Goal: Task Accomplishment & Management: Complete application form

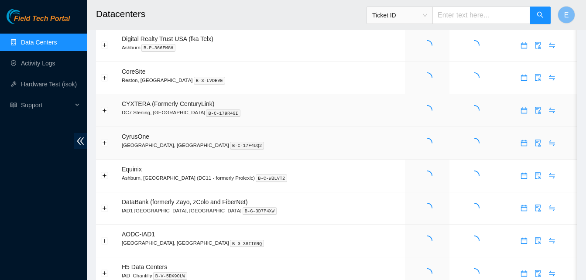
scroll to position [63, 0]
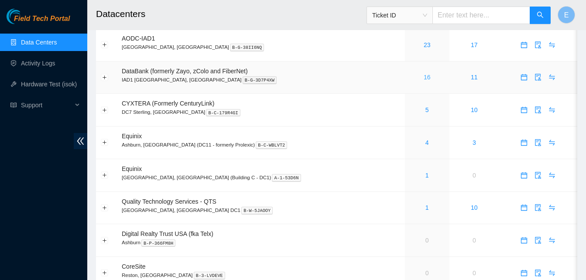
click at [424, 78] on link "16" at bounding box center [427, 77] width 7 height 7
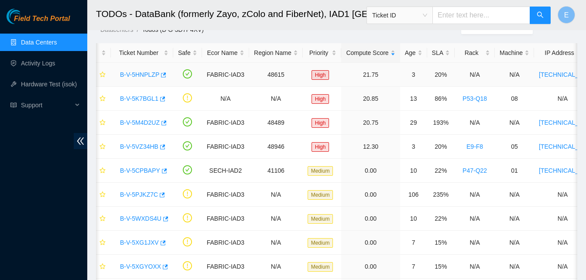
scroll to position [31, 0]
click at [161, 73] on icon "button" at bounding box center [163, 74] width 5 height 5
click at [163, 147] on icon "button" at bounding box center [162, 146] width 5 height 5
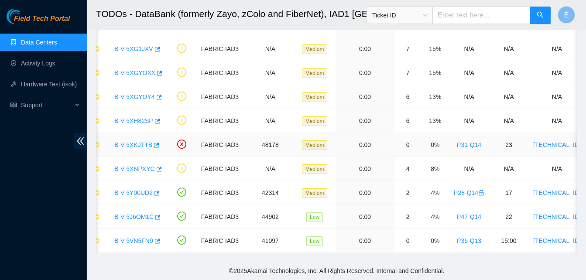
scroll to position [231, 0]
click at [156, 214] on icon "button" at bounding box center [157, 217] width 6 height 6
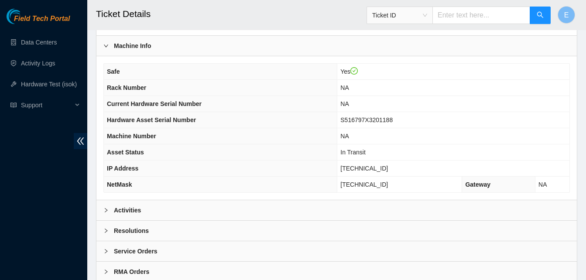
scroll to position [293, 0]
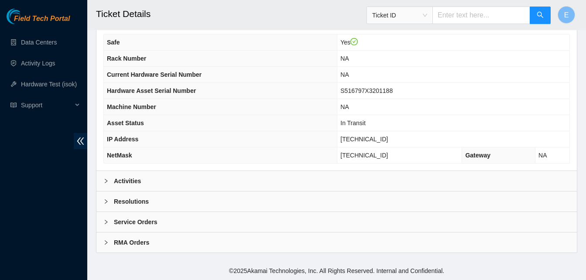
click at [131, 179] on b "Activities" at bounding box center [127, 181] width 27 height 10
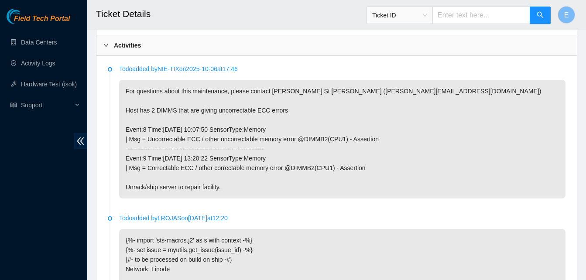
scroll to position [420, 0]
drag, startPoint x: 310, startPoint y: 100, endPoint x: 366, endPoint y: 103, distance: 56.4
click at [366, 103] on p "For questions about this maintenance, please contact Daryl St Jean (dstjean@aka…" at bounding box center [342, 138] width 447 height 119
copy p "dstjean@akamai.com"
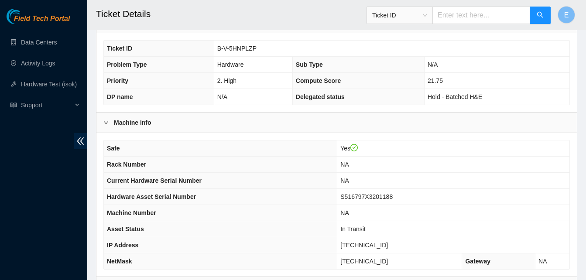
scroll to position [177, 0]
drag, startPoint x: 218, startPoint y: 59, endPoint x: 258, endPoint y: 59, distance: 39.7
click at [258, 57] on td "B-V-5HNPLZP" at bounding box center [392, 49] width 356 height 16
copy span "B-V-5HNPLZP"
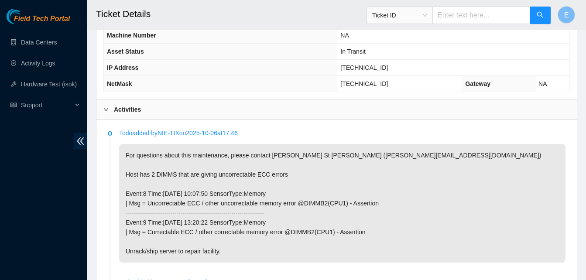
scroll to position [355, 0]
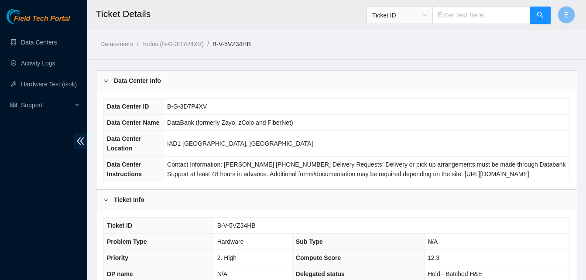
scroll to position [293, 0]
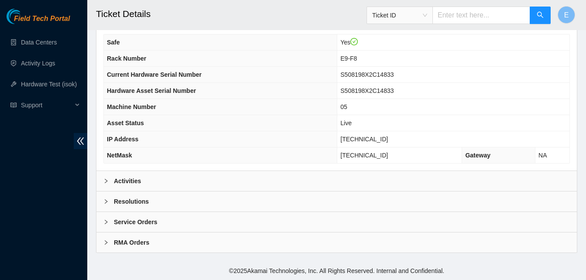
click at [130, 182] on b "Activities" at bounding box center [127, 181] width 27 height 10
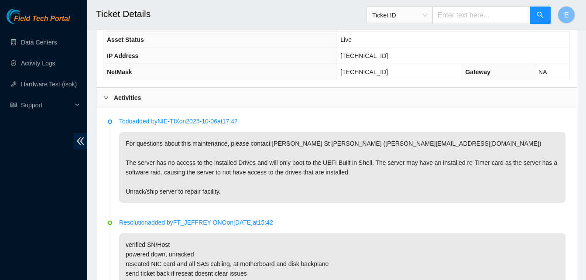
scroll to position [381, 0]
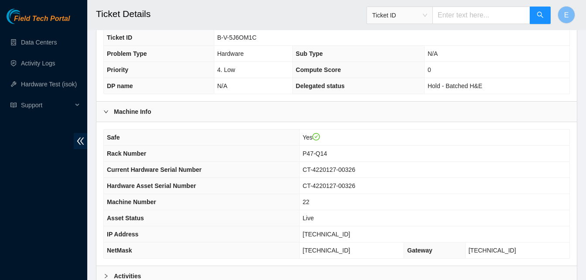
scroll to position [293, 0]
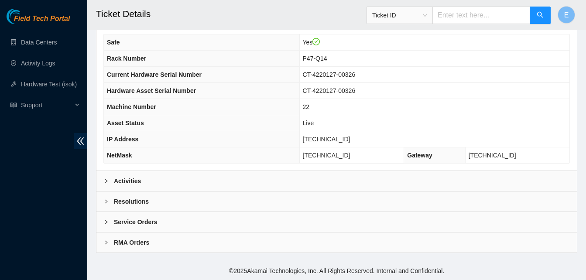
click at [134, 179] on b "Activities" at bounding box center [127, 181] width 27 height 10
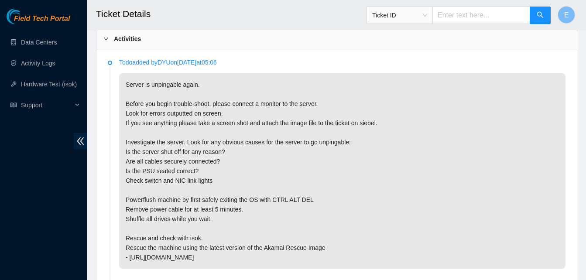
scroll to position [426, 0]
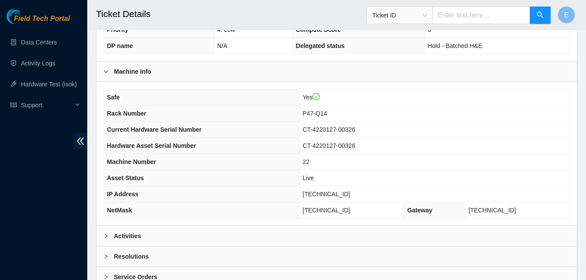
scroll to position [293, 0]
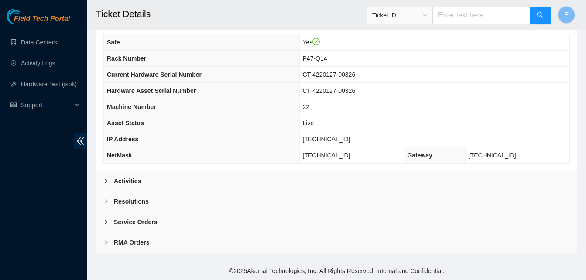
click at [129, 177] on b "Activities" at bounding box center [127, 181] width 27 height 10
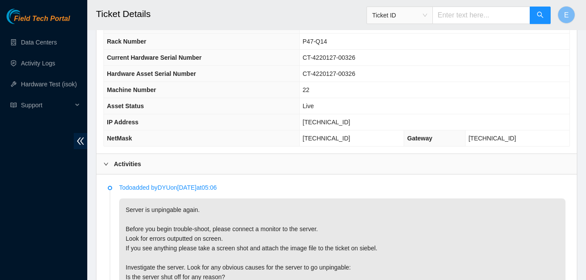
scroll to position [300, 0]
drag, startPoint x: 315, startPoint y: 132, endPoint x: 360, endPoint y: 131, distance: 45.0
click at [360, 131] on td "[TECHNICAL_ID]" at bounding box center [435, 123] width 270 height 16
copy span "[TECHNICAL_ID]"
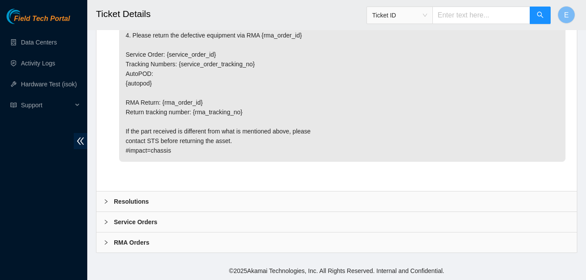
scroll to position [2664, 0]
click at [141, 202] on b "Resolutions" at bounding box center [131, 202] width 35 height 10
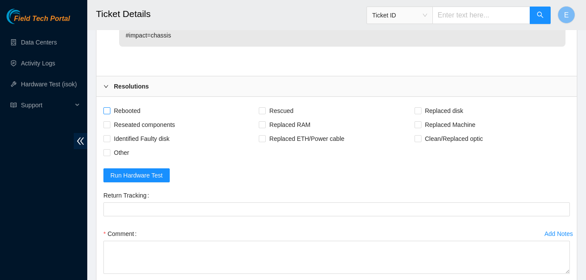
click at [103, 114] on input "Rebooted" at bounding box center [106, 110] width 6 height 6
checkbox input "true"
click at [263, 114] on input "Rescued" at bounding box center [262, 110] width 6 height 6
checkbox input "true"
click at [108, 127] on input "Reseated components" at bounding box center [106, 124] width 6 height 6
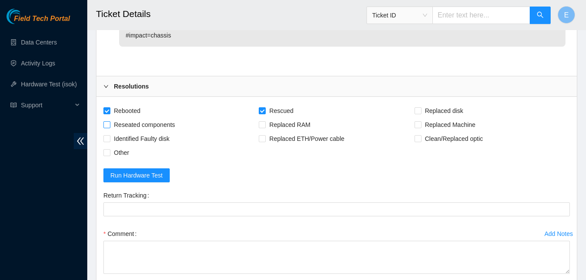
checkbox input "true"
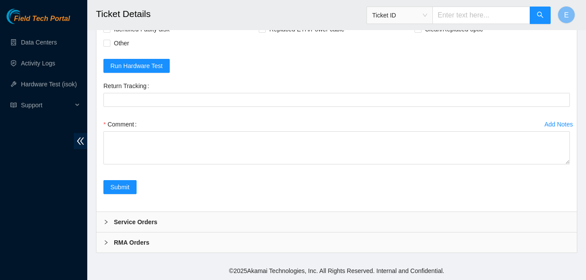
scroll to position [2814, 0]
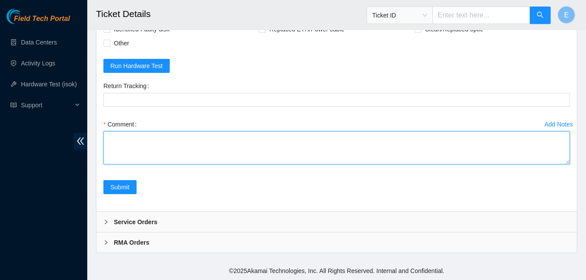
click at [136, 165] on textarea "Comment" at bounding box center [336, 147] width 467 height 33
click at [119, 165] on textarea "verify rack and server verify sn server already powered down" at bounding box center [336, 147] width 467 height 33
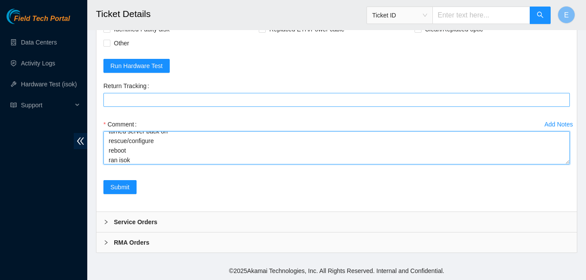
scroll to position [74, 0]
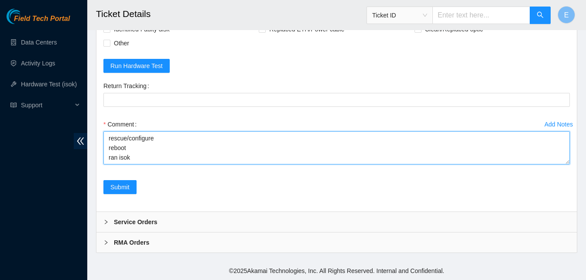
paste textarea "349125 10-10-2025 12:44:53 23.193.39.217 COMPLETE Result Detail Message Ticket …"
type textarea "verify rack and server verify sn server already powered down pulled power cord,…"
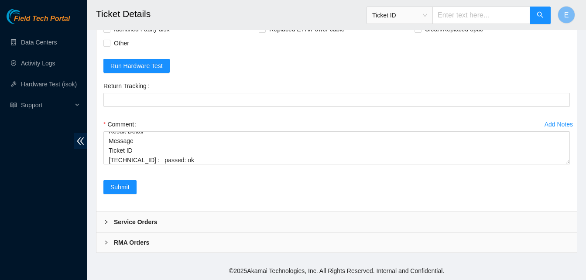
scroll to position [2889, 0]
drag, startPoint x: 568, startPoint y: 216, endPoint x: 557, endPoint y: 277, distance: 62.1
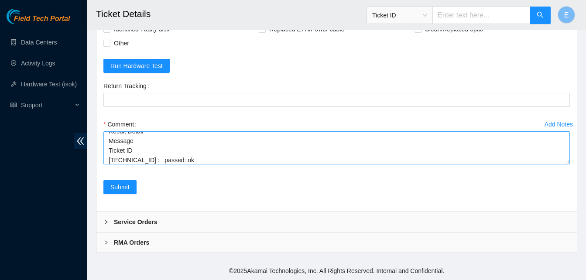
drag, startPoint x: 557, startPoint y: 277, endPoint x: 565, endPoint y: 162, distance: 115.1
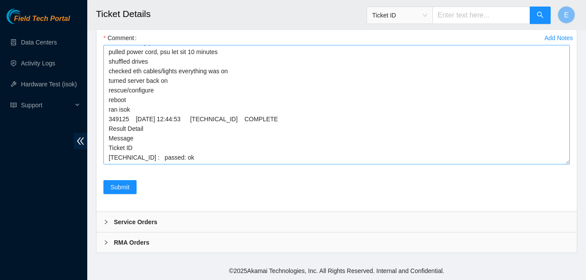
drag, startPoint x: 565, startPoint y: 162, endPoint x: 559, endPoint y: 251, distance: 89.3
click at [559, 165] on textarea "verify rack and server verify sn server already powered down pulled power cord,…" at bounding box center [336, 105] width 467 height 120
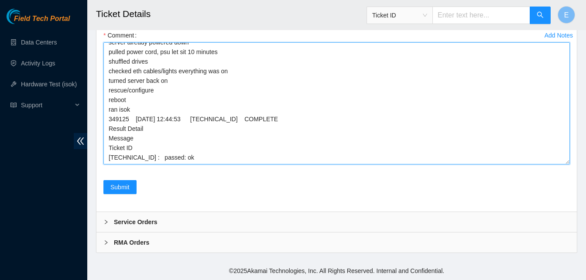
scroll to position [2965, 0]
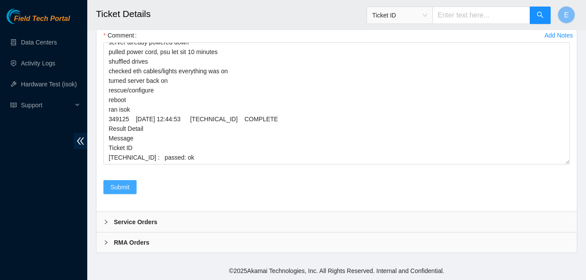
click at [124, 192] on span "Submit" at bounding box center [119, 188] width 19 height 10
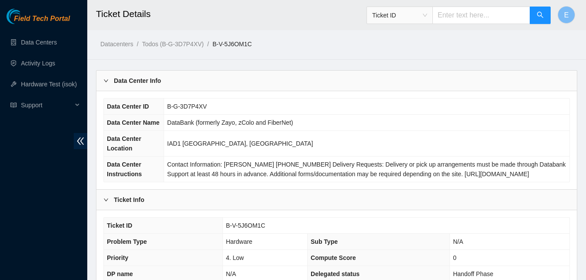
click at [316, 44] on ol "Datacenters / Todos (B-G-3D7P4XV) / B-V-5J6OM1C /" at bounding box center [280, 44] width 361 height 10
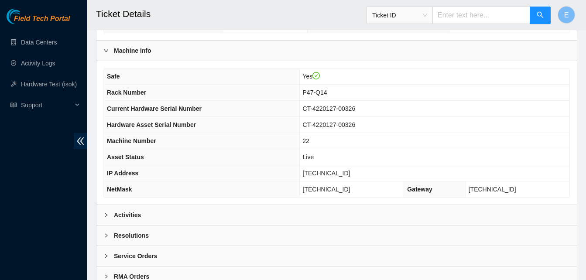
scroll to position [293, 0]
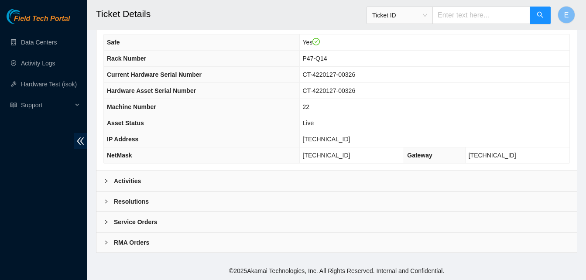
click at [132, 182] on b "Activities" at bounding box center [127, 181] width 27 height 10
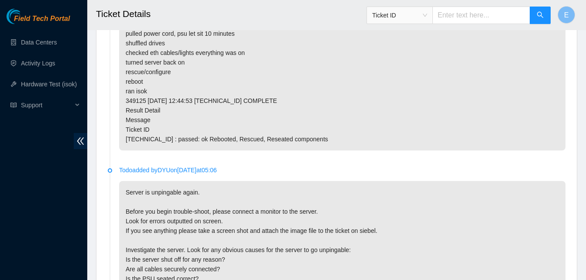
scroll to position [506, 0]
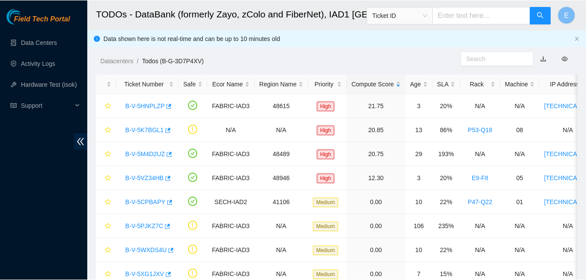
scroll to position [140, 0]
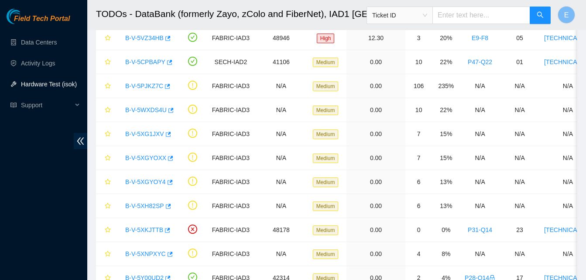
click at [38, 86] on link "Hardware Test (isok)" at bounding box center [49, 84] width 56 height 7
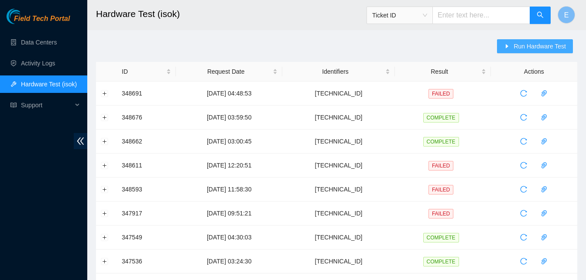
click at [523, 43] on span "Run Hardware Test" at bounding box center [540, 46] width 52 height 10
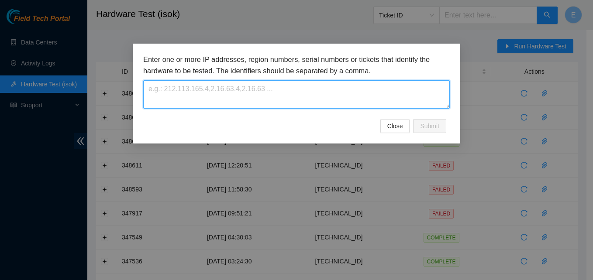
click at [358, 95] on textarea at bounding box center [296, 94] width 307 height 28
paste textarea "[TECHNICAL_ID]"
type textarea "[TECHNICAL_ID]"
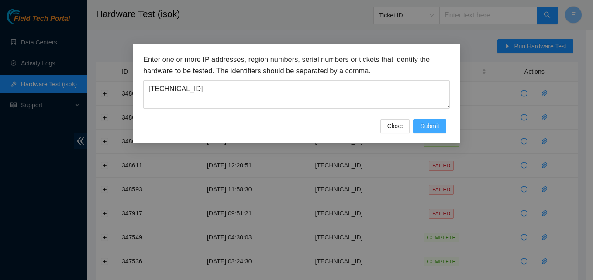
click at [438, 125] on span "Submit" at bounding box center [429, 126] width 19 height 10
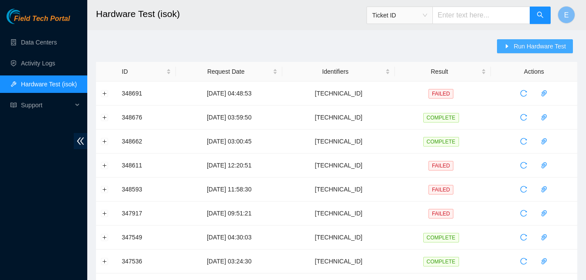
click at [526, 45] on span "Run Hardware Test" at bounding box center [540, 46] width 52 height 10
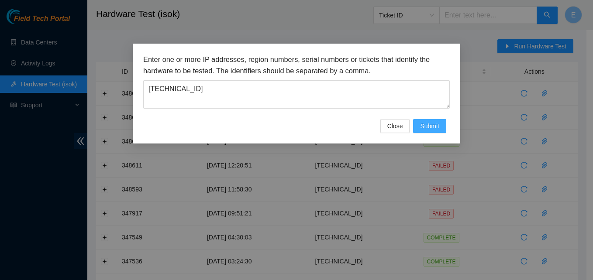
click at [432, 126] on span "Submit" at bounding box center [429, 126] width 19 height 10
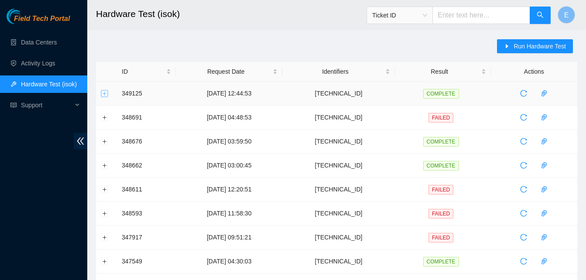
click at [103, 94] on button "Expand row" at bounding box center [104, 93] width 7 height 7
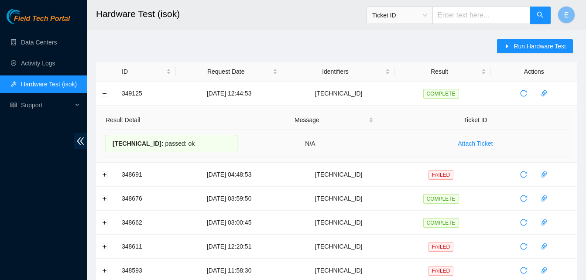
drag, startPoint x: 119, startPoint y: 95, endPoint x: 189, endPoint y: 141, distance: 83.6
copy tbody "349125 [DATE] 12:44:53 [TECHNICAL_ID] COMPLETE Result Detail Message Ticket ID …"
